Goal: Information Seeking & Learning: Learn about a topic

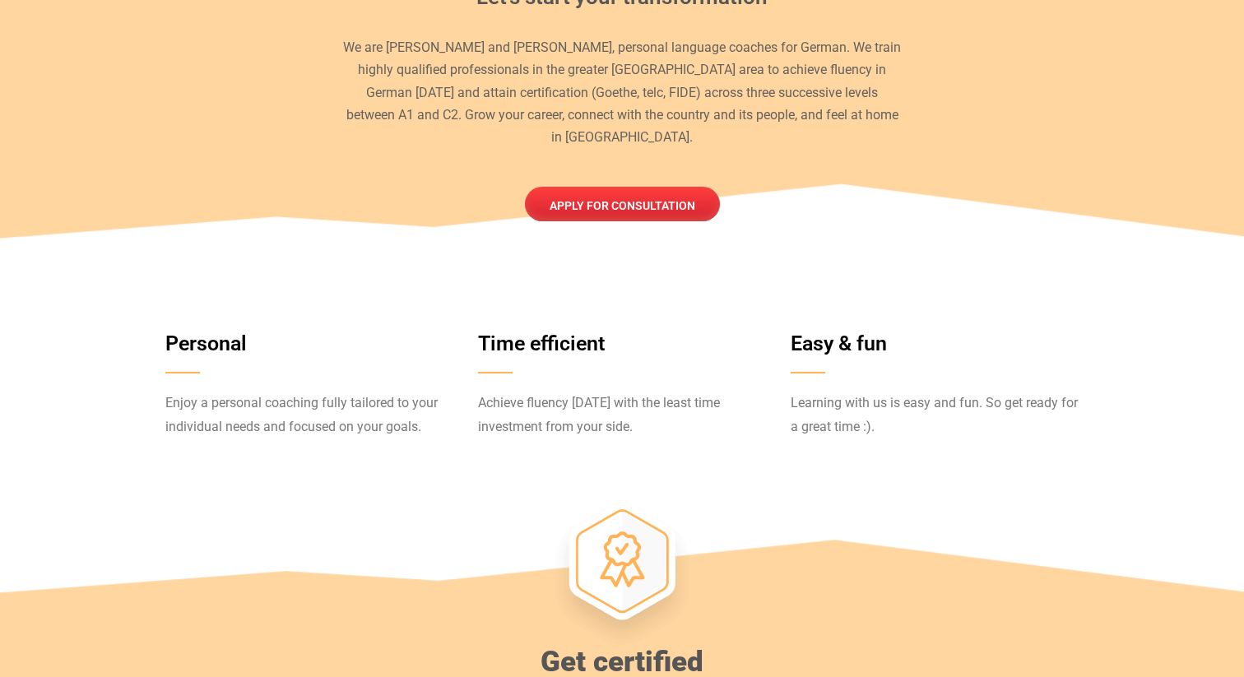
scroll to position [626, 0]
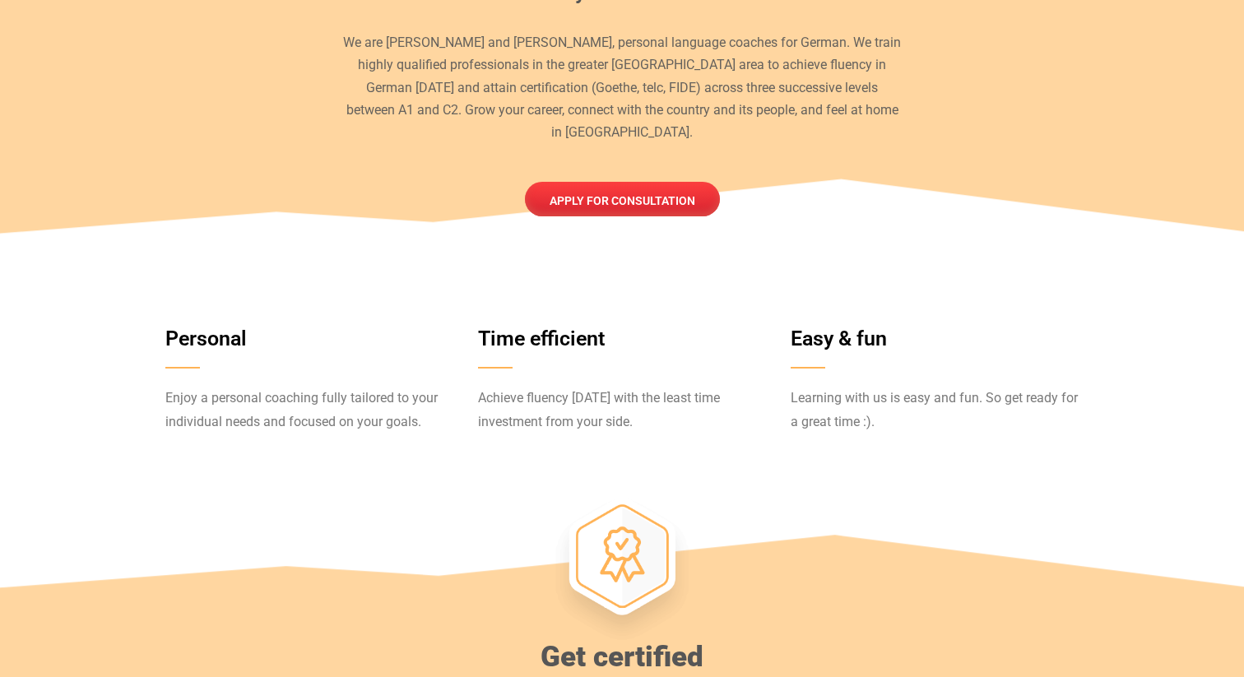
drag, startPoint x: 307, startPoint y: 373, endPoint x: 331, endPoint y: 414, distance: 48.0
click at [331, 414] on div "Enjoy a personal coaching fully tailored to your individual needs and focused o…" at bounding box center [309, 420] width 288 height 67
drag, startPoint x: 341, startPoint y: 378, endPoint x: 340, endPoint y: 394, distance: 15.7
click at [340, 394] on span "Enjoy a personal coaching fully tailored to your individual needs and focused o…" at bounding box center [301, 409] width 272 height 39
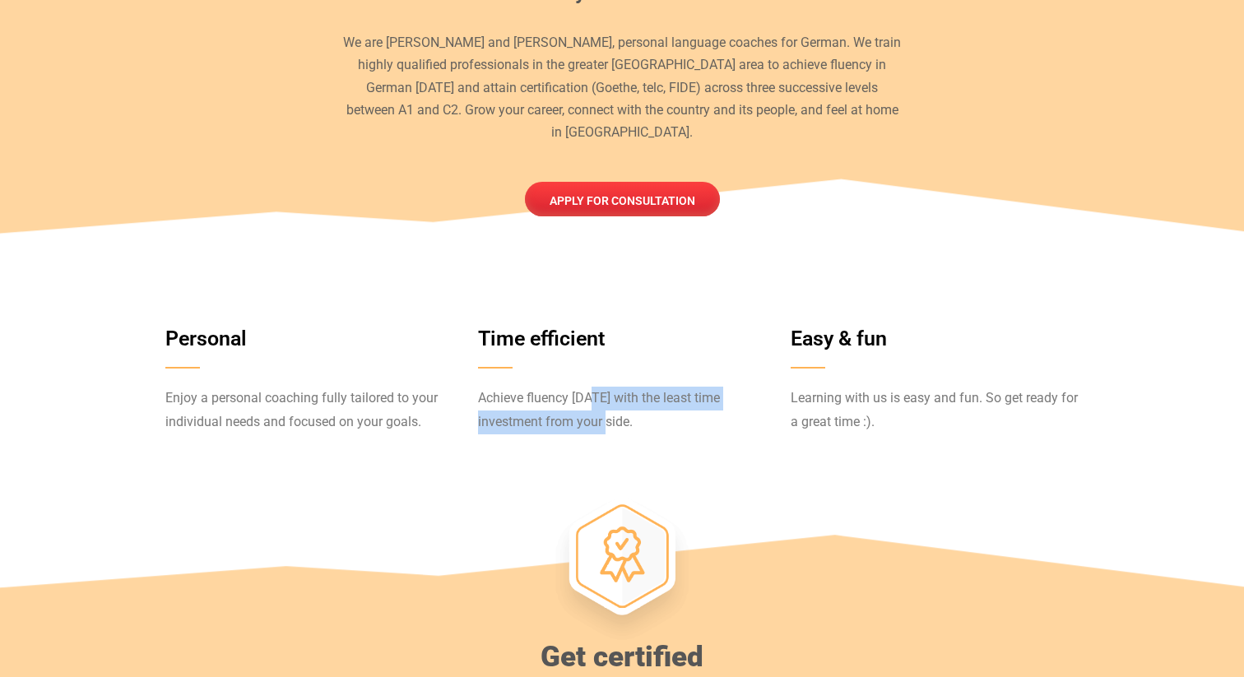
drag, startPoint x: 587, startPoint y: 374, endPoint x: 587, endPoint y: 401, distance: 27.1
click at [587, 401] on span "Achieve fluency [DATE] with the least time investment from your side." at bounding box center [599, 409] width 242 height 39
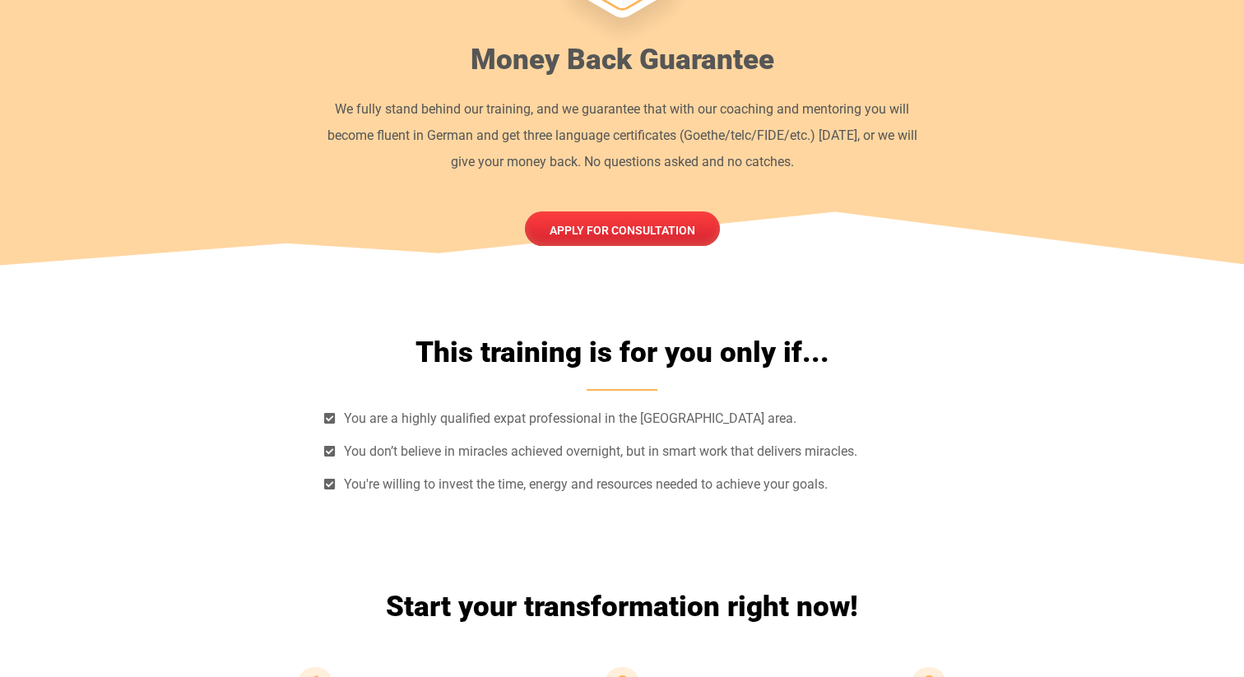
scroll to position [4622, 0]
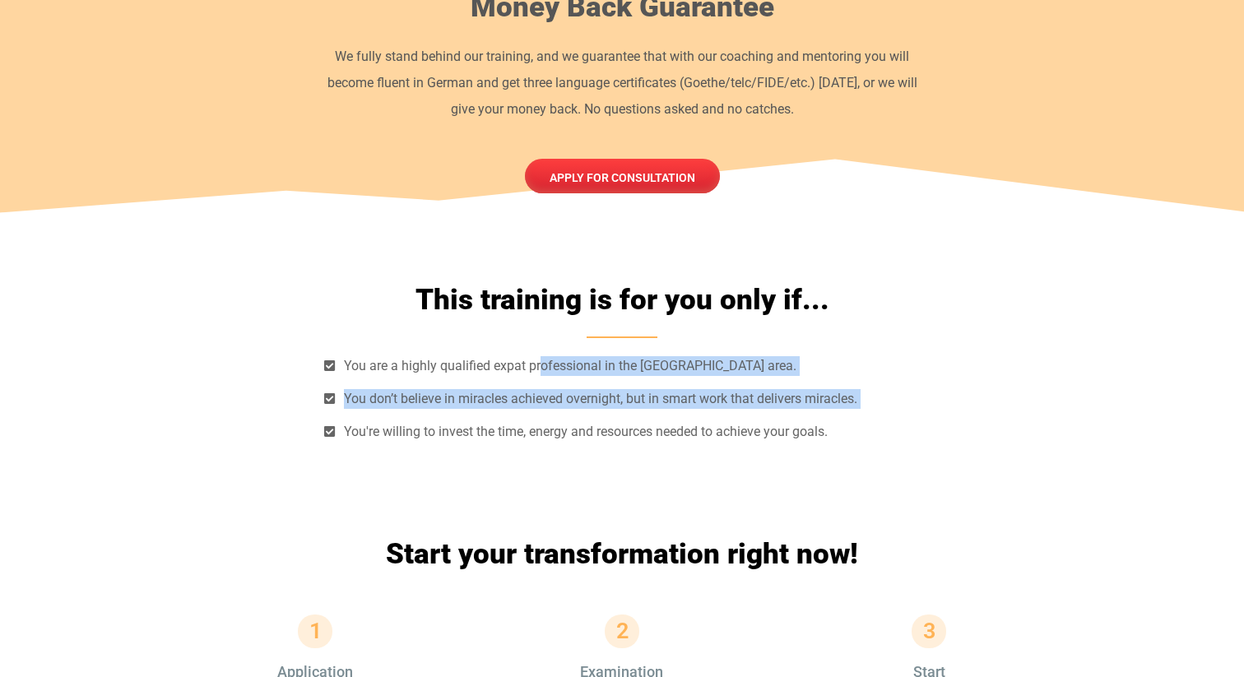
drag, startPoint x: 539, startPoint y: 273, endPoint x: 595, endPoint y: 325, distance: 76.8
click at [595, 356] on ul "You are a highly qualified expat professional in the [GEOGRAPHIC_DATA] area. Yo…" at bounding box center [621, 399] width 595 height 86
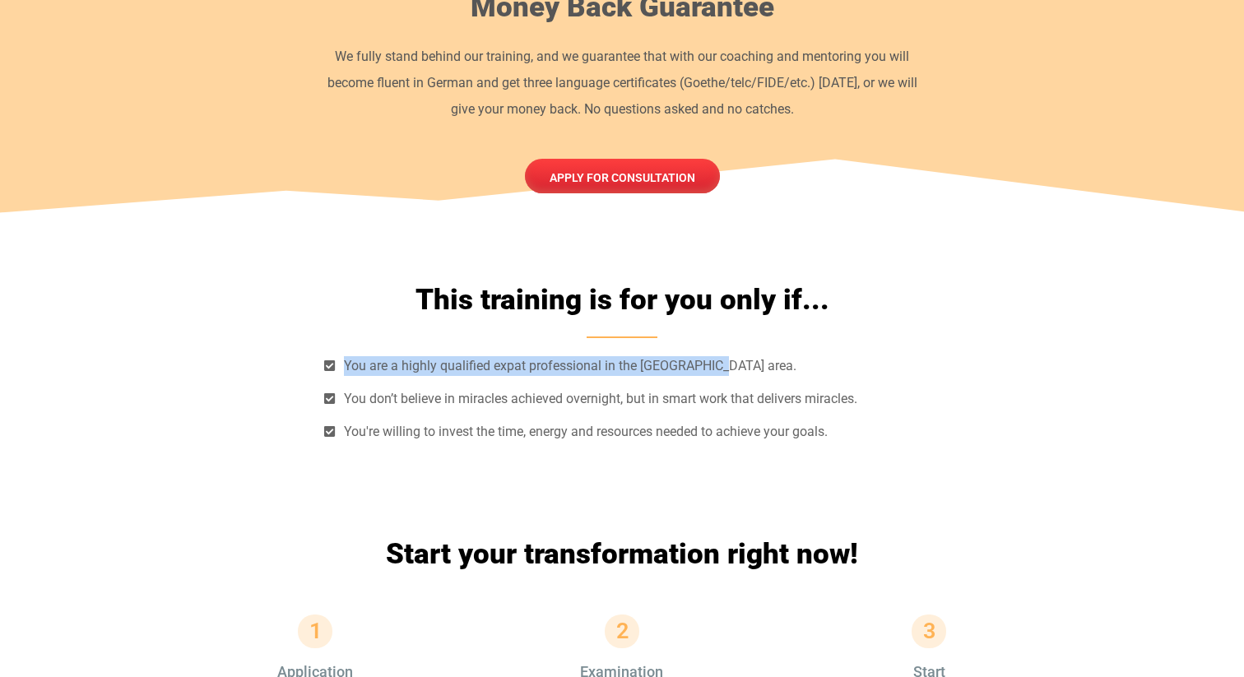
drag, startPoint x: 342, startPoint y: 266, endPoint x: 730, endPoint y: 272, distance: 388.2
click at [730, 356] on li "You are a highly qualified expat professional in the [GEOGRAPHIC_DATA] area." at bounding box center [621, 369] width 595 height 26
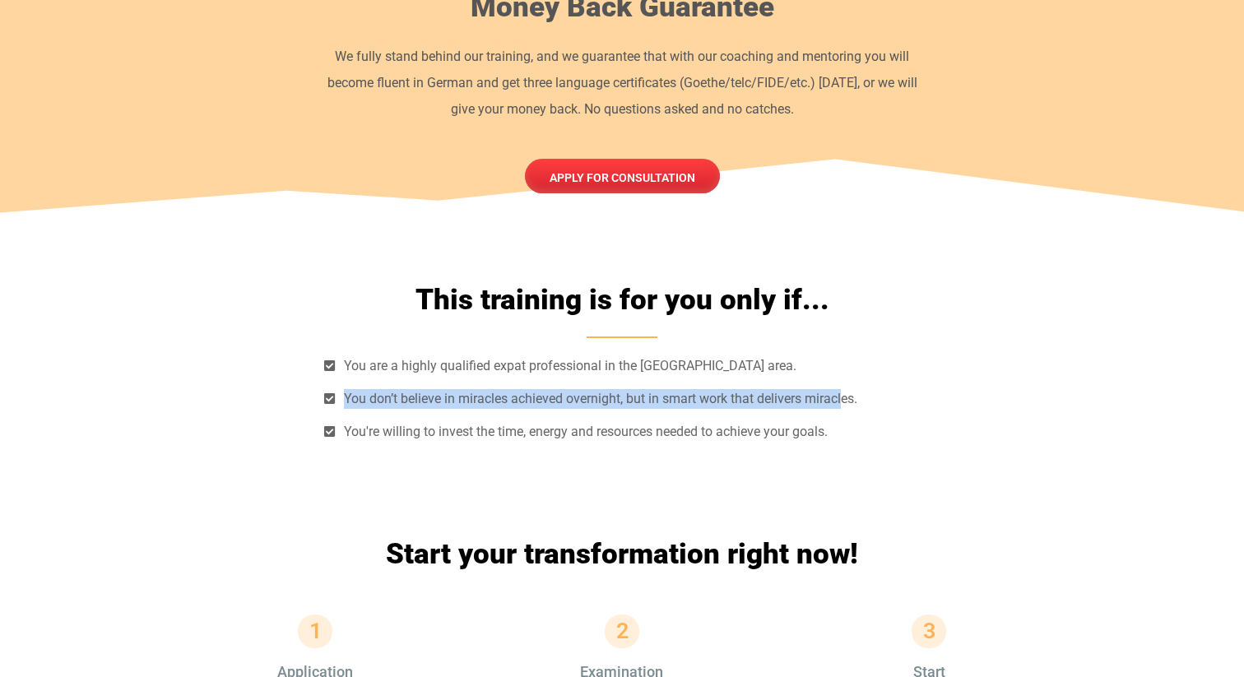
drag, startPoint x: 340, startPoint y: 306, endPoint x: 845, endPoint y: 305, distance: 505.0
click at [845, 389] on span "You don’t believe in miracles achieved overnight, but in smart work that delive…" at bounding box center [598, 399] width 517 height 20
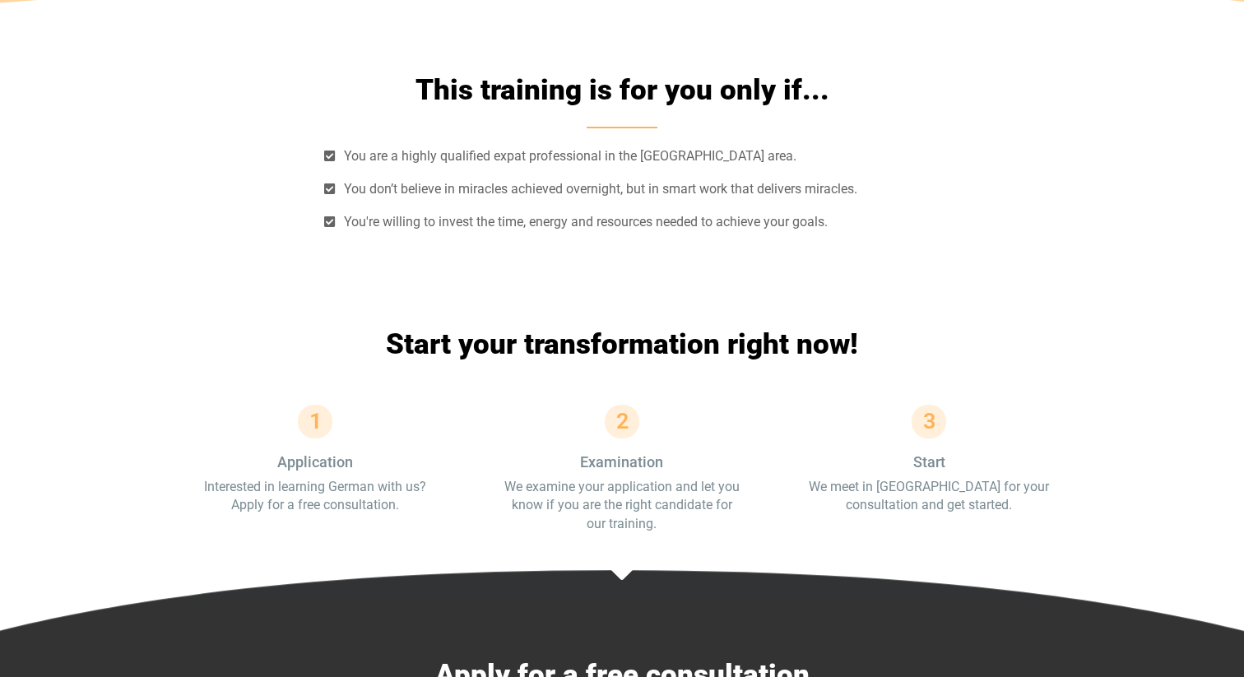
scroll to position [4841, 0]
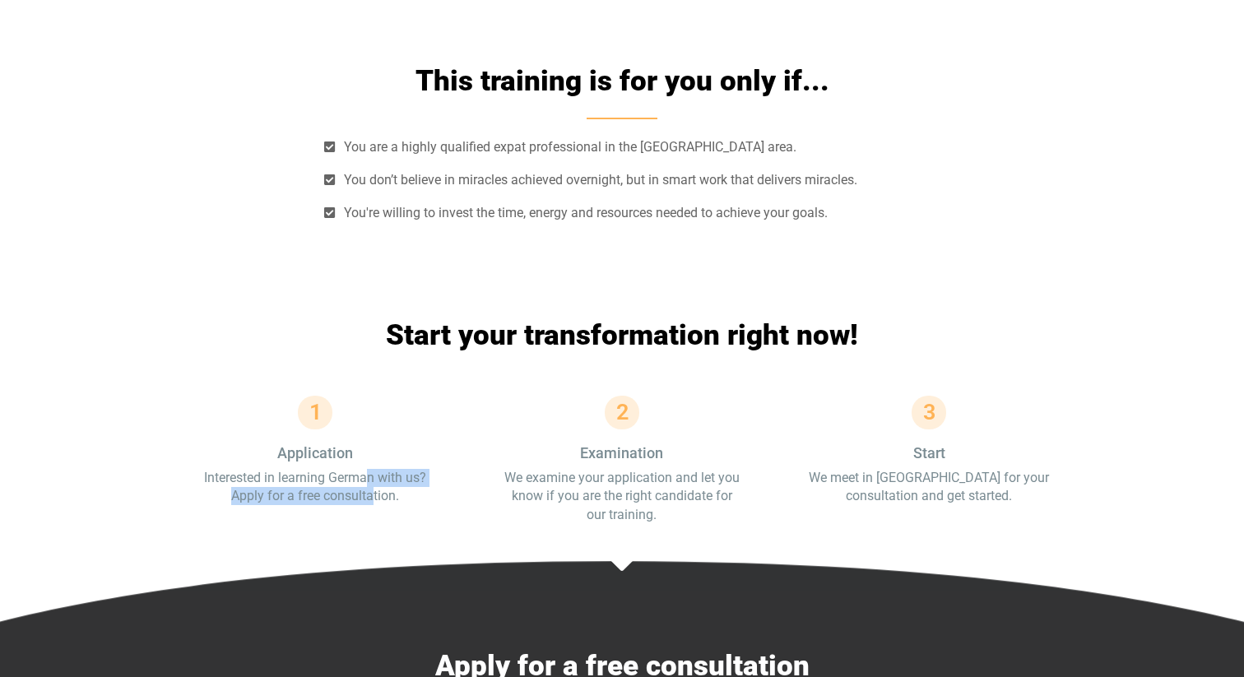
drag, startPoint x: 365, startPoint y: 387, endPoint x: 373, endPoint y: 410, distance: 23.7
click at [374, 469] on p "Interested in learning German with us? Apply for a free consultation." at bounding box center [314, 487] width 241 height 37
click at [373, 469] on p "Interested in learning German with us? Apply for a free consultation." at bounding box center [314, 487] width 241 height 37
drag, startPoint x: 607, startPoint y: 386, endPoint x: 619, endPoint y: 406, distance: 24.0
click at [619, 469] on p "We examine your application and let you know if you are the right candidate for…" at bounding box center [621, 496] width 241 height 55
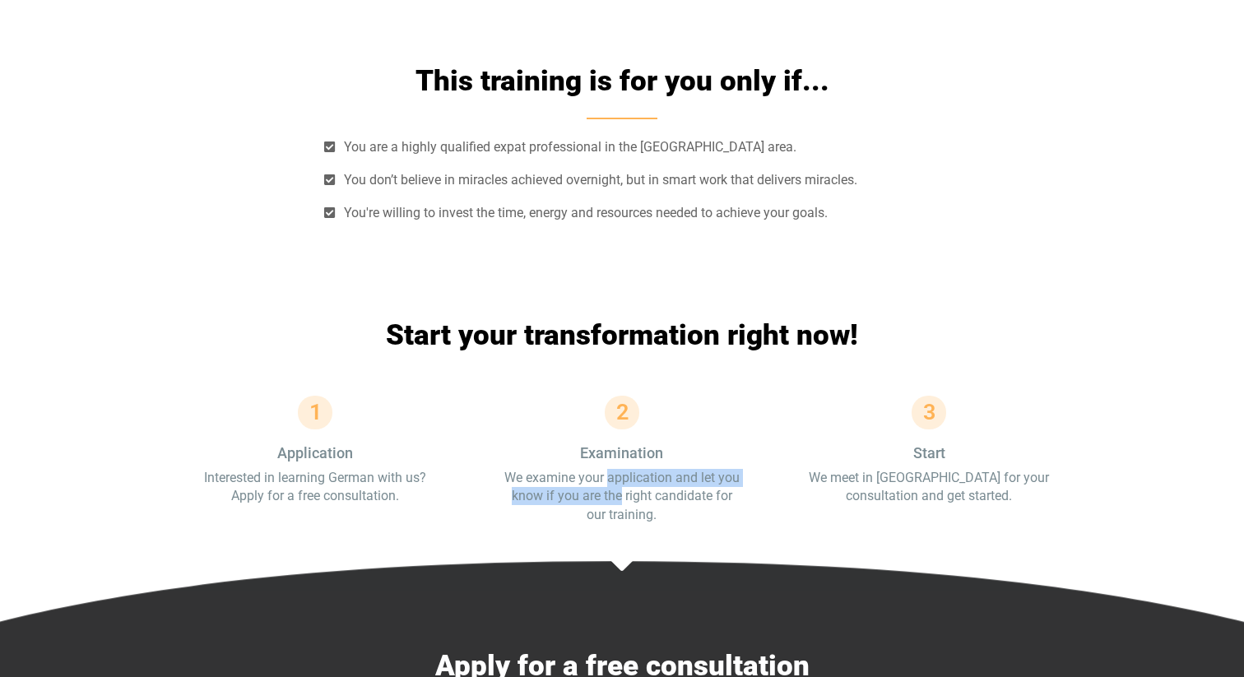
click at [619, 469] on p "We examine your application and let you know if you are the right candidate for…" at bounding box center [621, 496] width 241 height 55
drag, startPoint x: 619, startPoint y: 413, endPoint x: 586, endPoint y: 365, distance: 58.4
click at [586, 396] on div "2 Examination We examine your application and let you know if you are the right…" at bounding box center [621, 460] width 241 height 128
click at [586, 446] on h3 "Examination" at bounding box center [621, 453] width 241 height 15
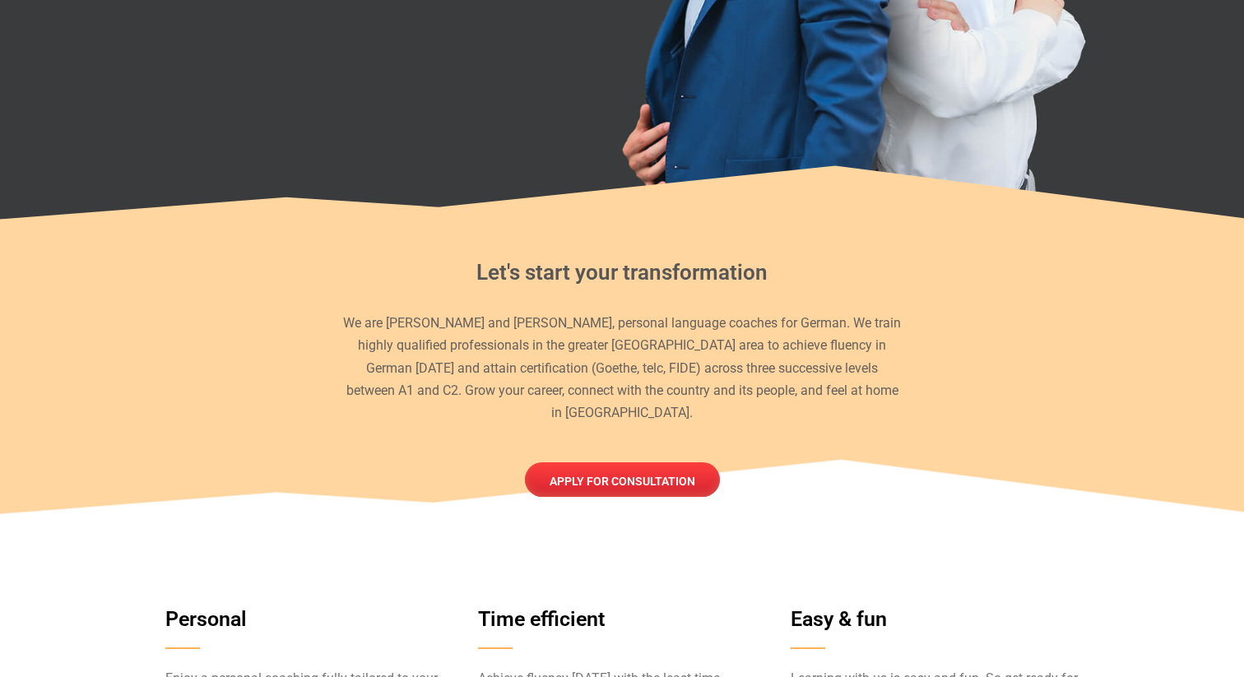
scroll to position [0, 0]
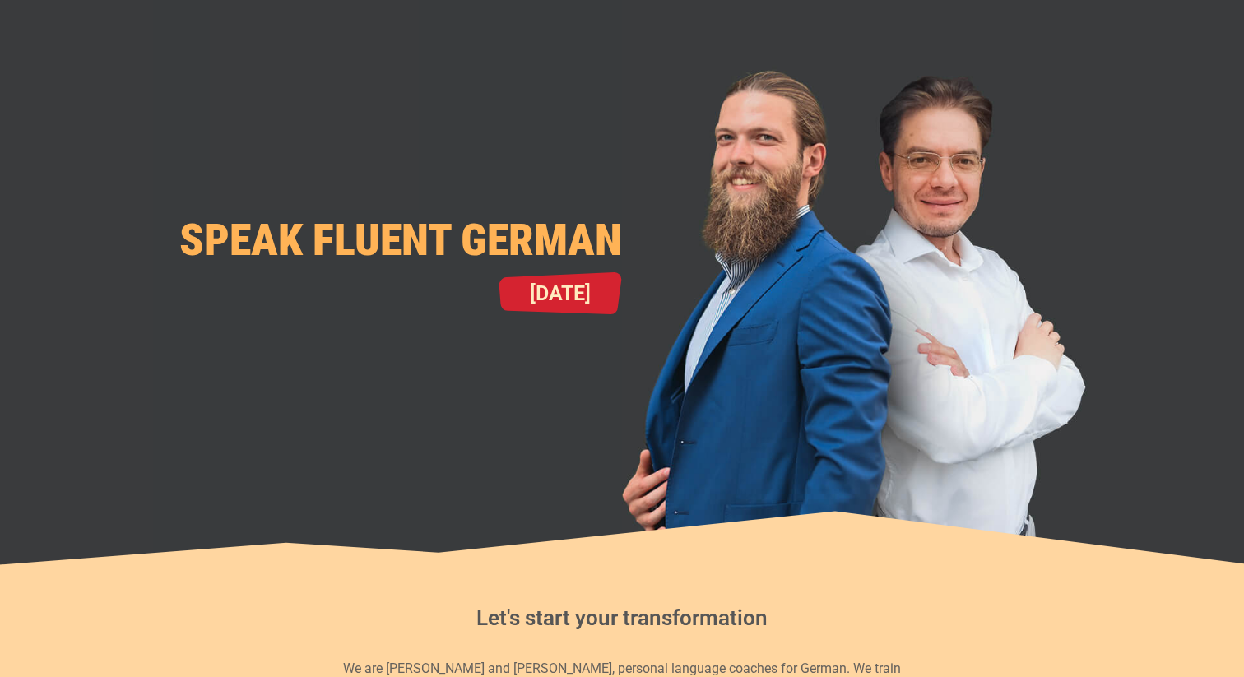
click at [807, 205] on div at bounding box center [856, 300] width 469 height 502
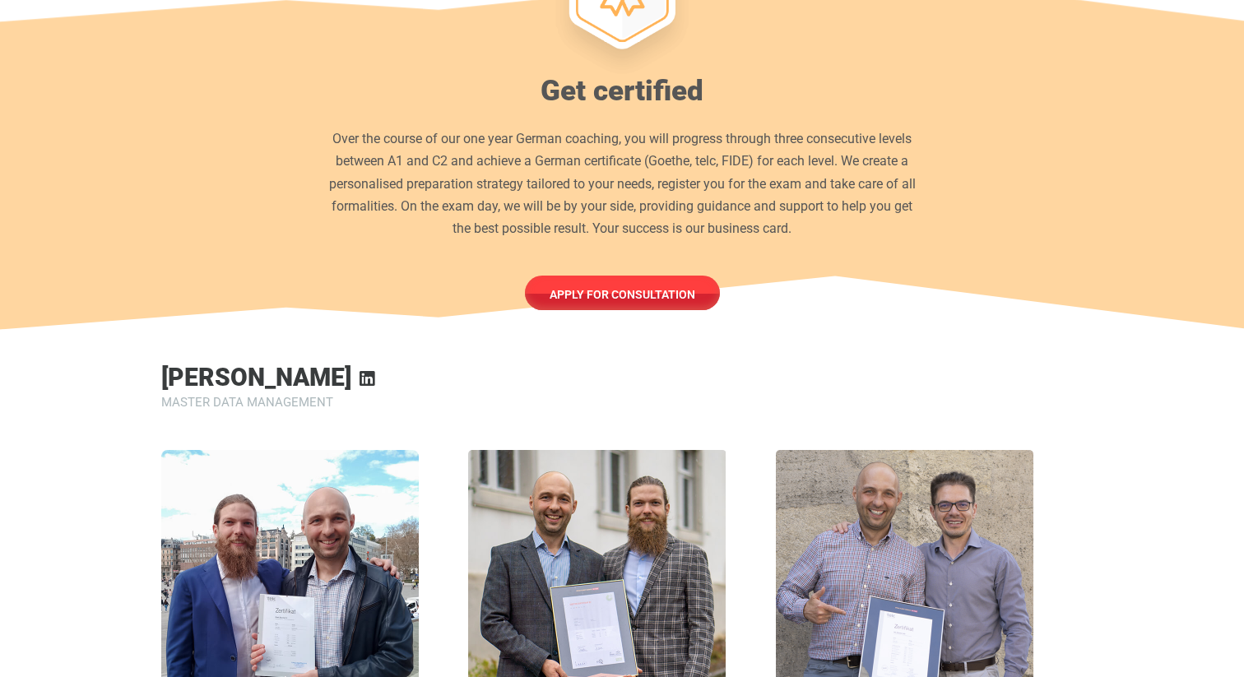
scroll to position [1184, 0]
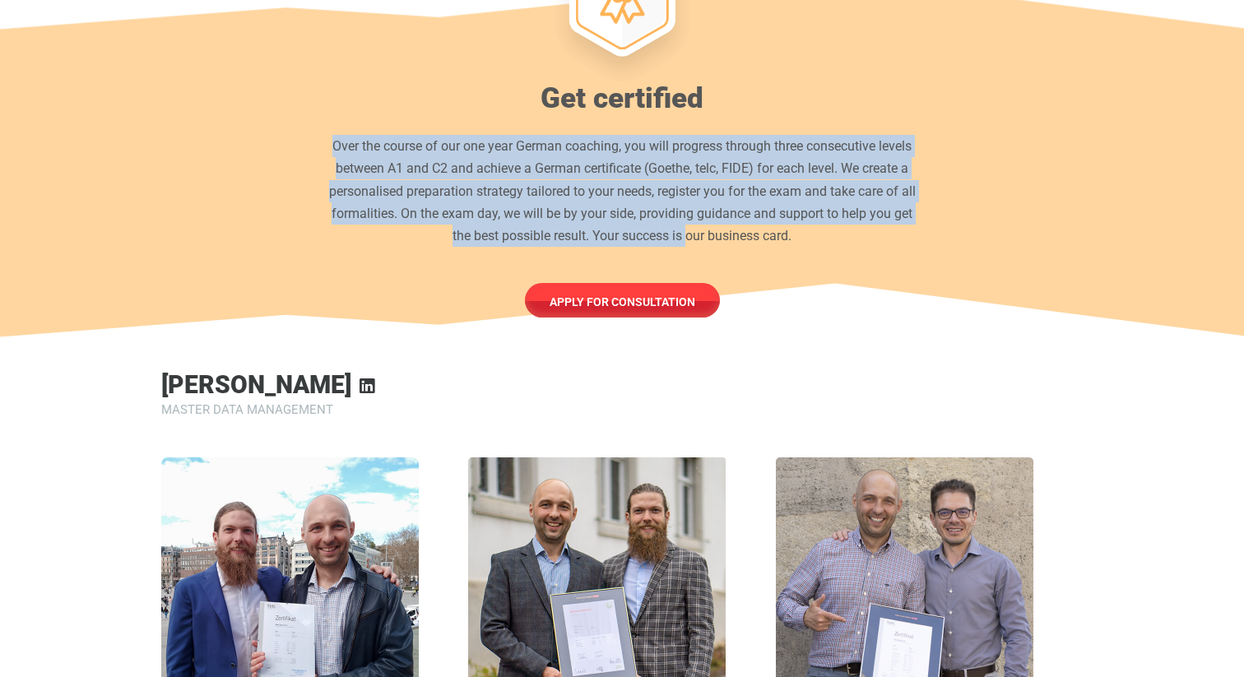
drag, startPoint x: 684, startPoint y: 105, endPoint x: 687, endPoint y: 207, distance: 102.0
click at [687, 207] on div "Get certified Over the course of our one year German coaching, you will progres…" at bounding box center [621, 146] width 595 height 345
click at [687, 207] on p "Over the course of our one year German coaching, you will progress through thre…" at bounding box center [621, 191] width 595 height 112
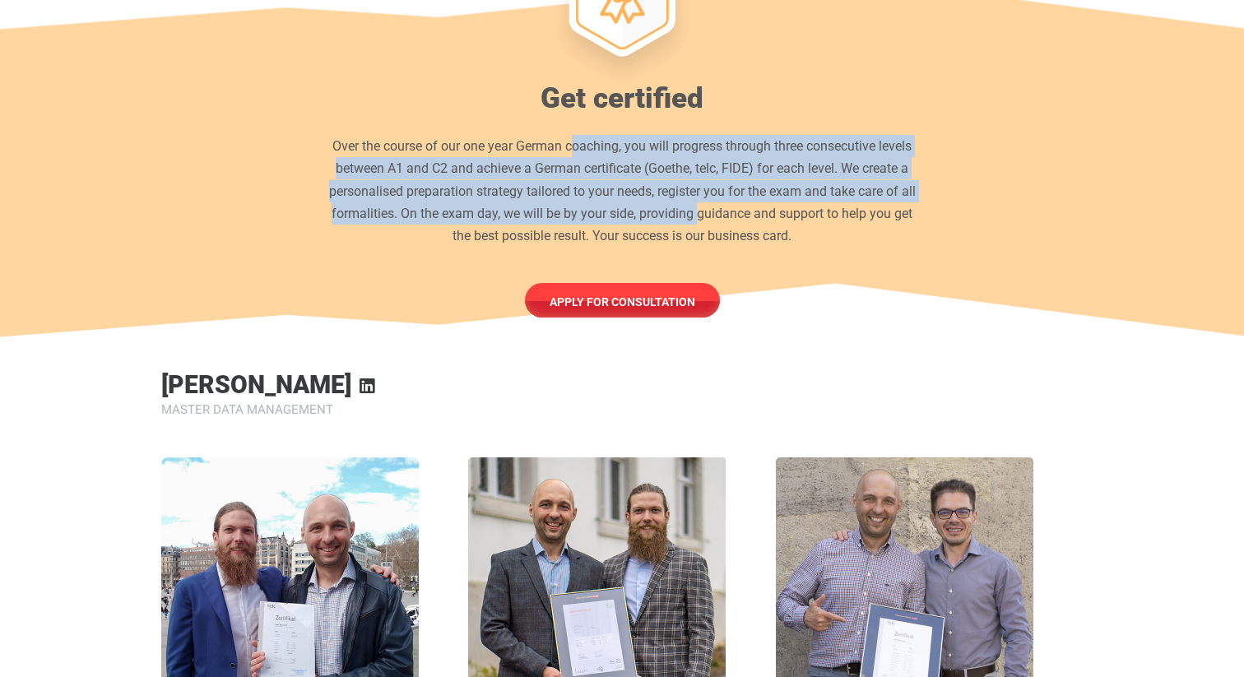
drag, startPoint x: 574, startPoint y: 113, endPoint x: 699, endPoint y: 196, distance: 149.6
click at [699, 196] on p "Over the course of our one year German coaching, you will progress through thre…" at bounding box center [621, 191] width 595 height 112
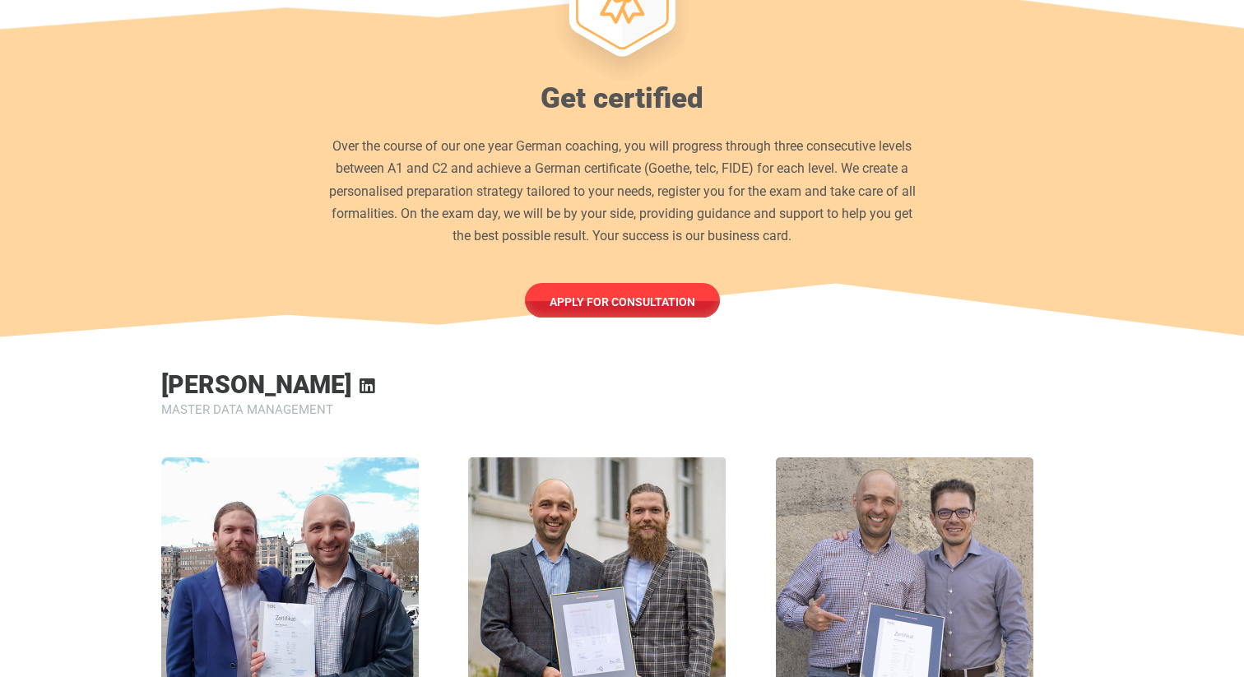
click at [699, 213] on p "Over the course of our one year German coaching, you will progress through thre…" at bounding box center [621, 191] width 595 height 112
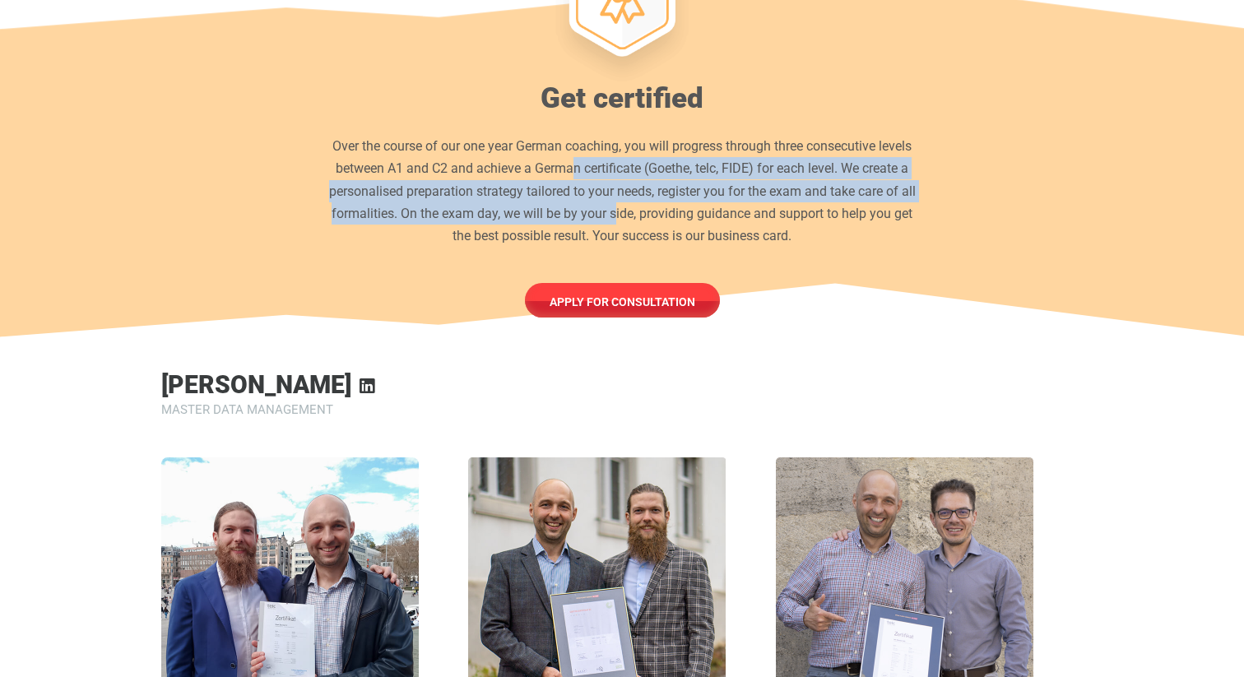
drag, startPoint x: 581, startPoint y: 165, endPoint x: 571, endPoint y: 151, distance: 18.3
click at [572, 154] on p "Over the course of our one year German coaching, you will progress through thre…" at bounding box center [621, 191] width 595 height 112
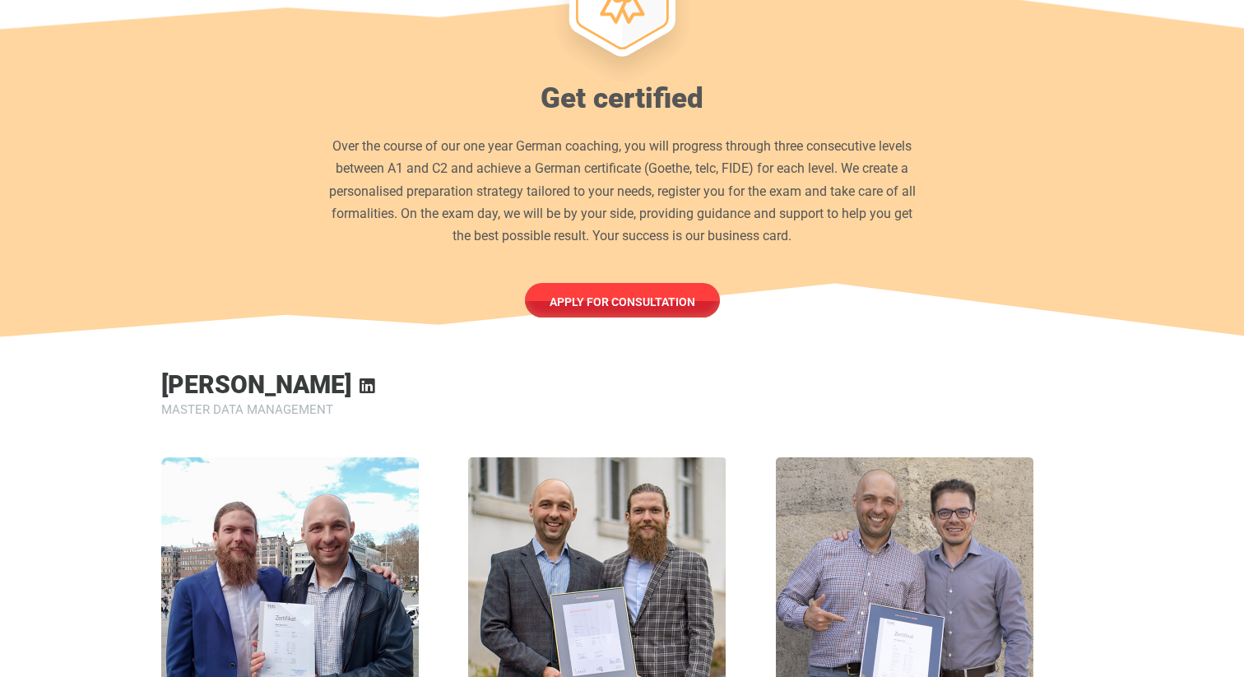
click at [456, 135] on p "Over the course of our one year German coaching, you will progress through thre…" at bounding box center [621, 191] width 595 height 112
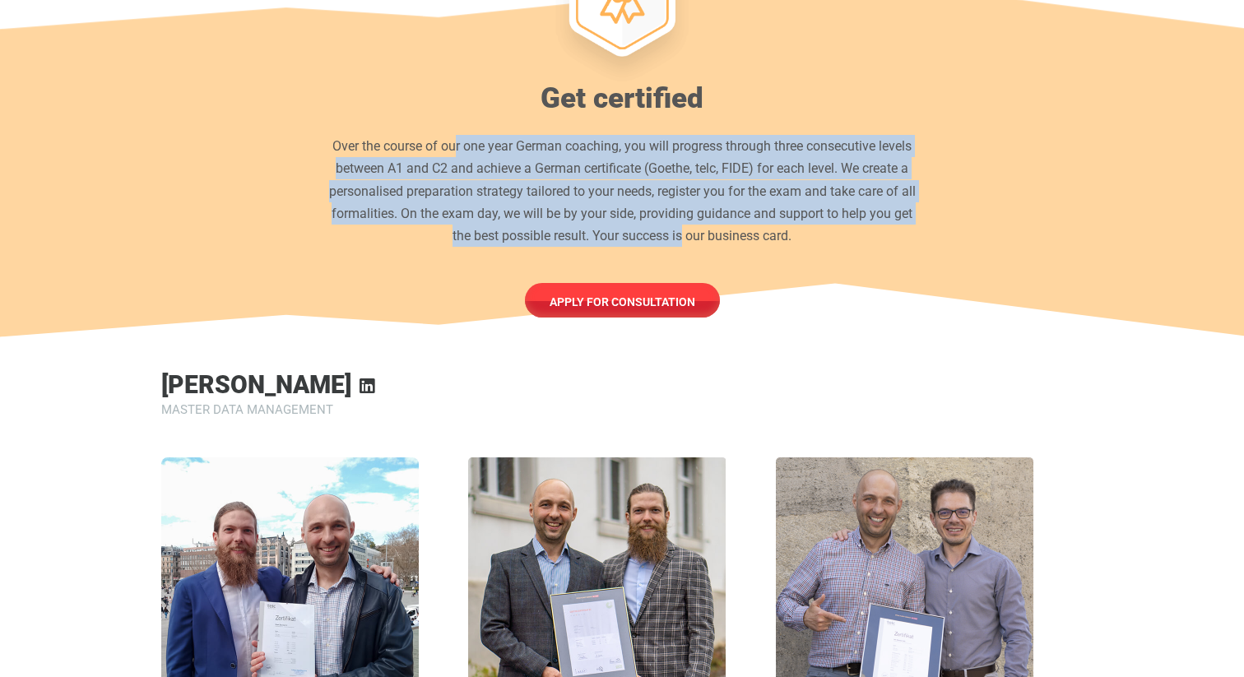
drag, startPoint x: 460, startPoint y: 131, endPoint x: 683, endPoint y: 219, distance: 240.4
click at [683, 219] on p "Over the course of our one year German coaching, you will progress through thre…" at bounding box center [621, 191] width 595 height 112
drag, startPoint x: 683, startPoint y: 219, endPoint x: 479, endPoint y: 118, distance: 227.3
click at [479, 135] on p "Over the course of our one year German coaching, you will progress through thre…" at bounding box center [621, 191] width 595 height 112
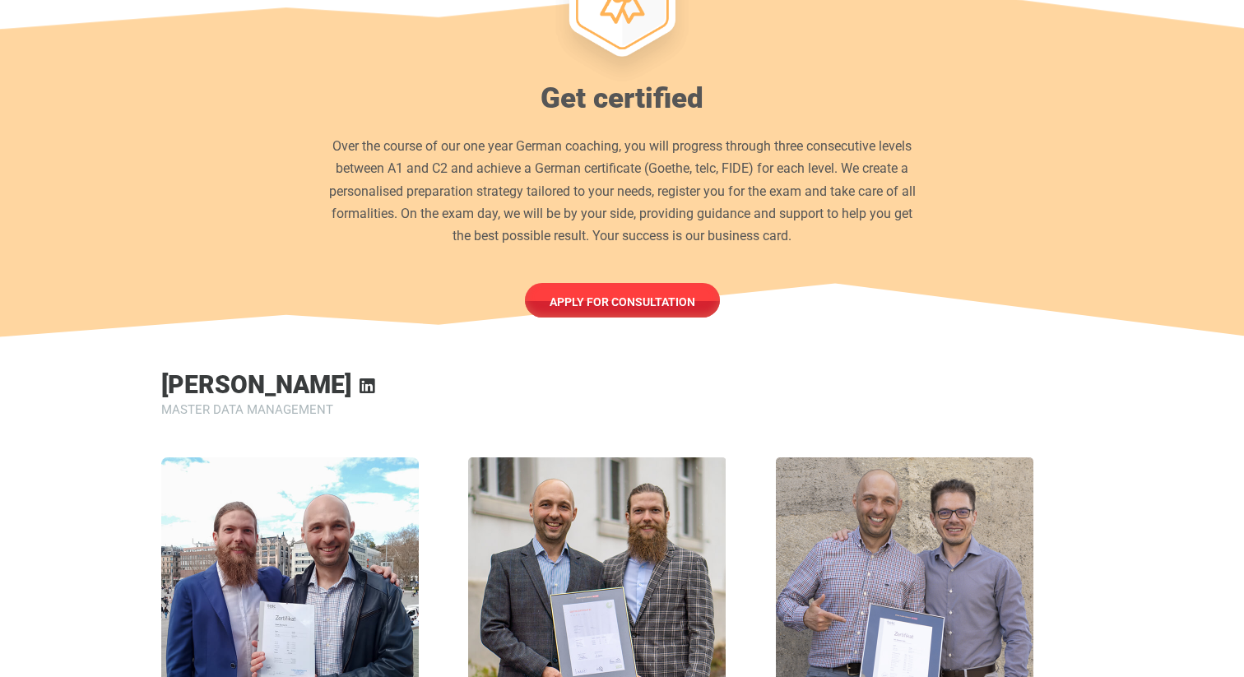
click at [426, 135] on p "Over the course of our one year German coaching, you will progress through thre…" at bounding box center [621, 191] width 595 height 112
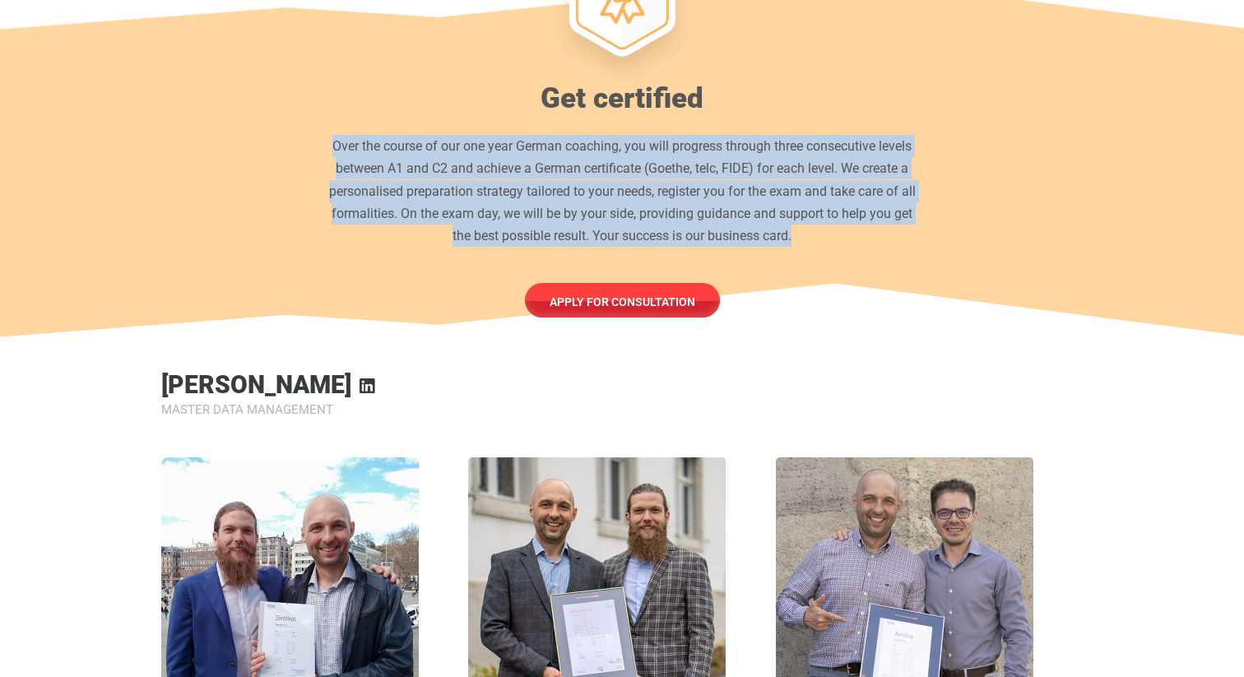
drag, startPoint x: 320, startPoint y: 112, endPoint x: 805, endPoint y: 216, distance: 496.4
click at [805, 216] on section "Get certified Over the course of our one year German coaching, you will progres…" at bounding box center [622, 157] width 1244 height 367
click at [805, 216] on p "Over the course of our one year German coaching, you will progress through thre…" at bounding box center [621, 191] width 595 height 112
drag, startPoint x: 805, startPoint y: 216, endPoint x: 326, endPoint y: 126, distance: 487.9
click at [325, 135] on p "Over the course of our one year German coaching, you will progress through thre…" at bounding box center [621, 191] width 595 height 112
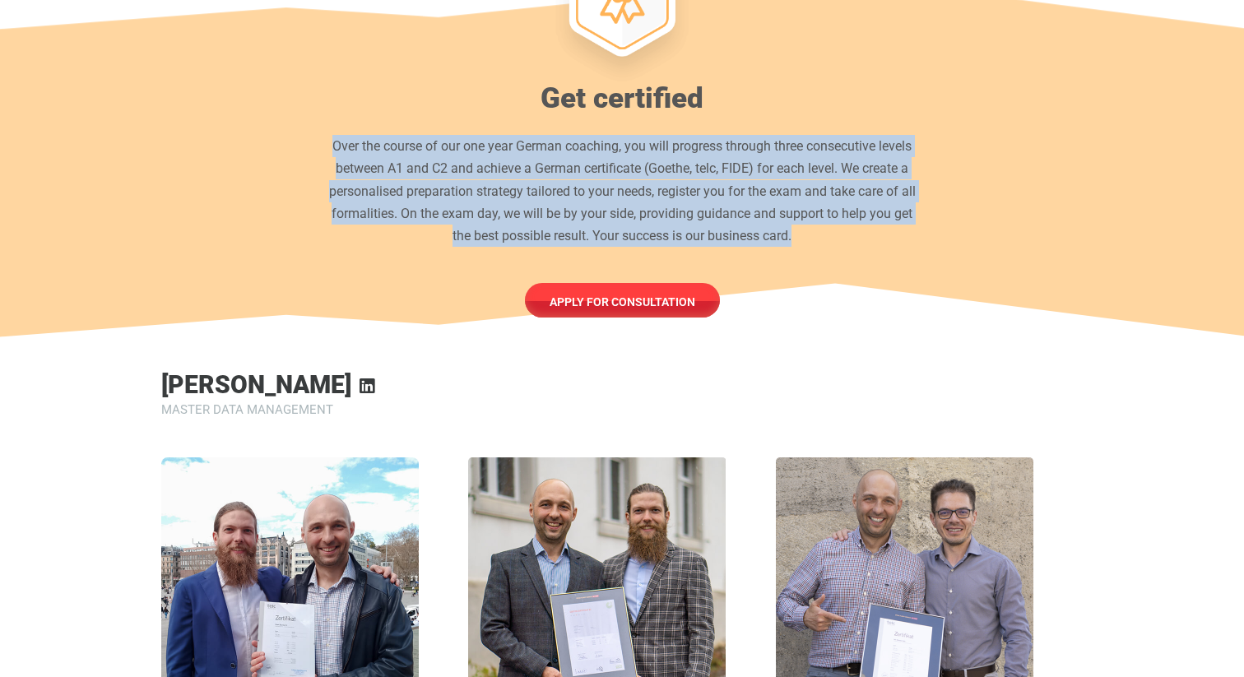
click at [326, 135] on p "Over the course of our one year German coaching, you will progress through thre…" at bounding box center [621, 191] width 595 height 112
drag, startPoint x: 326, startPoint y: 126, endPoint x: 820, endPoint y: 219, distance: 502.9
click at [820, 219] on p "Over the course of our one year German coaching, you will progress through thre…" at bounding box center [621, 191] width 595 height 112
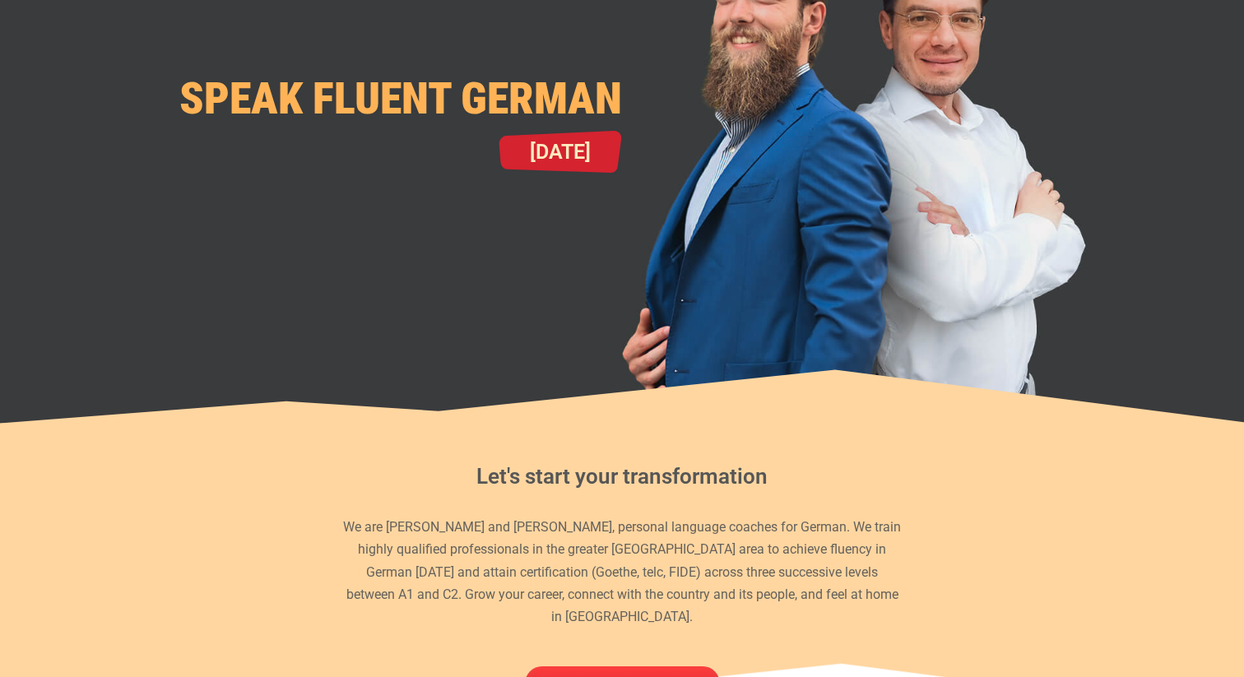
scroll to position [270, 0]
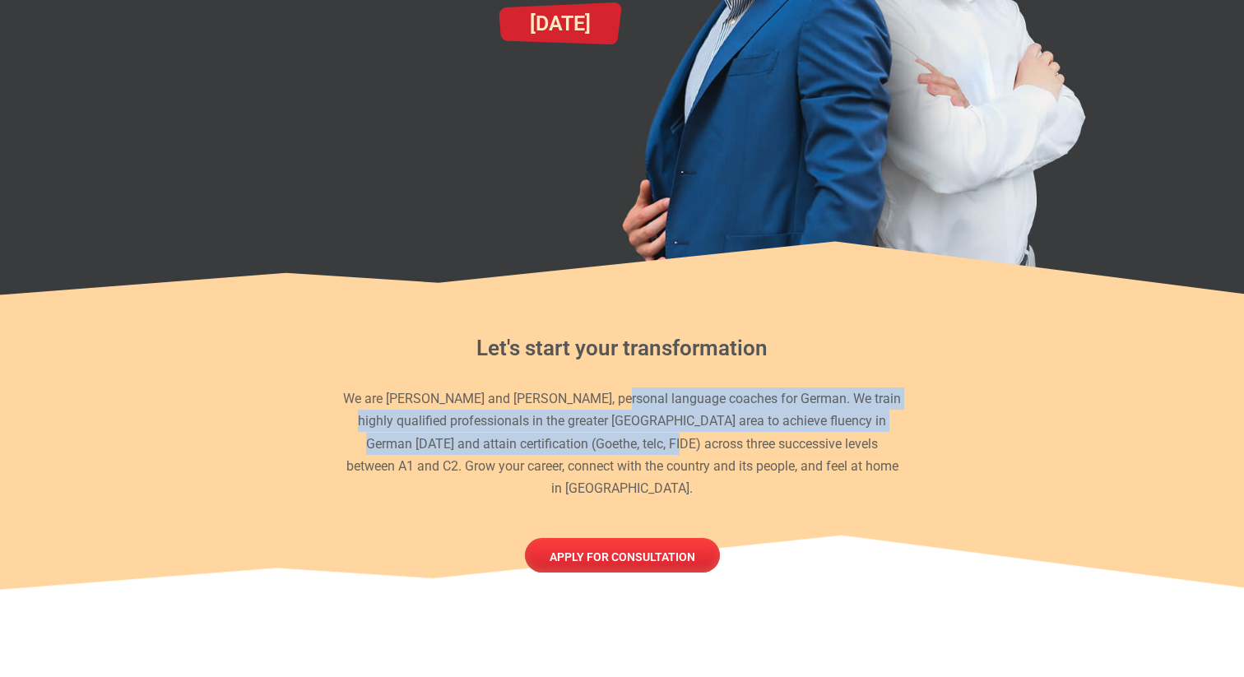
drag, startPoint x: 618, startPoint y: 404, endPoint x: 639, endPoint y: 440, distance: 41.6
click at [639, 441] on p "We are [PERSON_NAME] and [PERSON_NAME], personal language coaches for German. W…" at bounding box center [621, 443] width 563 height 112
click at [639, 440] on p "We are [PERSON_NAME] and [PERSON_NAME], personal language coaches for German. W…" at bounding box center [621, 443] width 563 height 112
